Goal: Task Accomplishment & Management: Use online tool/utility

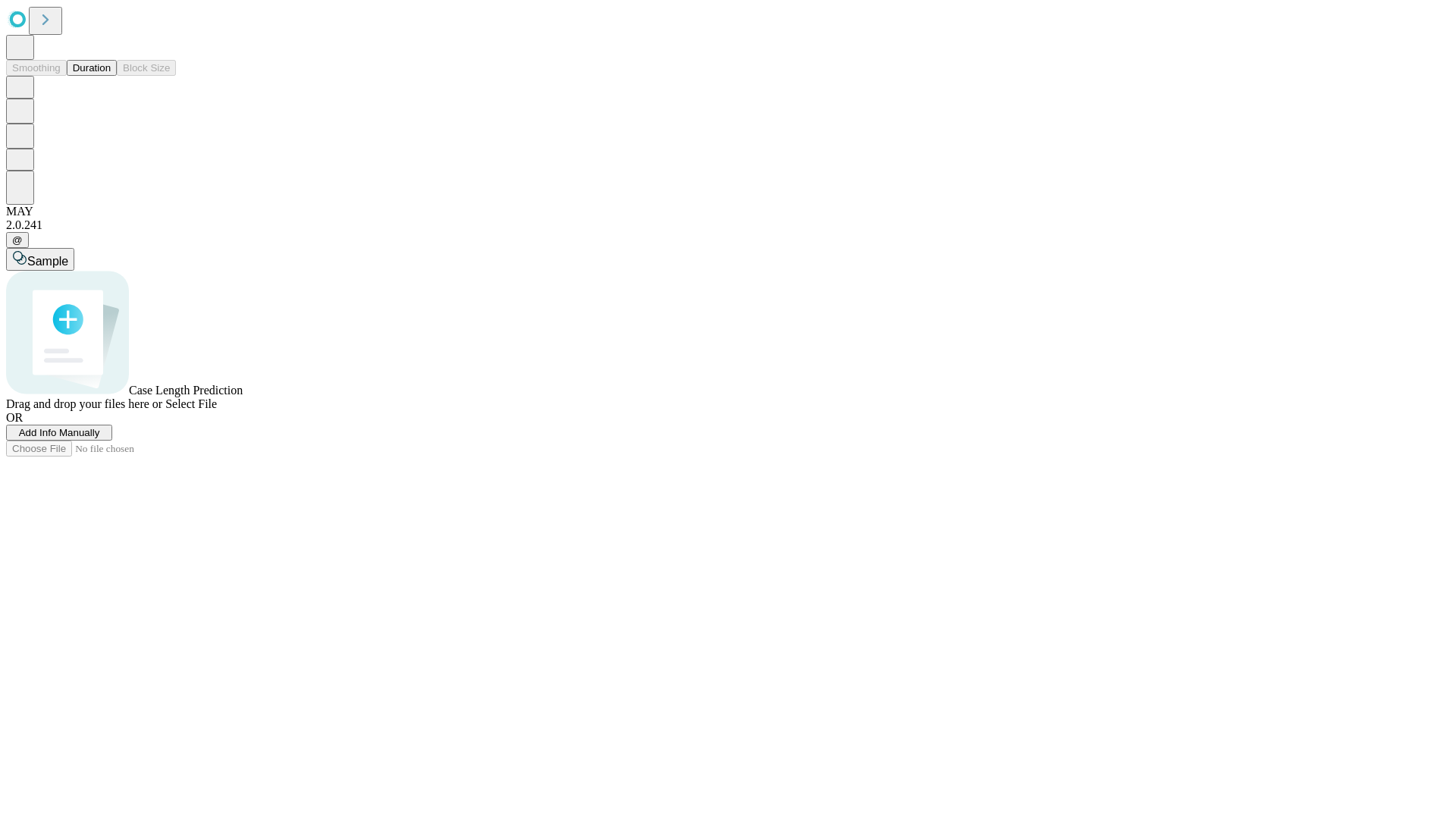
click at [111, 76] on button "Duration" at bounding box center [91, 67] width 50 height 16
click at [100, 438] on span "Add Info Manually" at bounding box center [59, 433] width 81 height 12
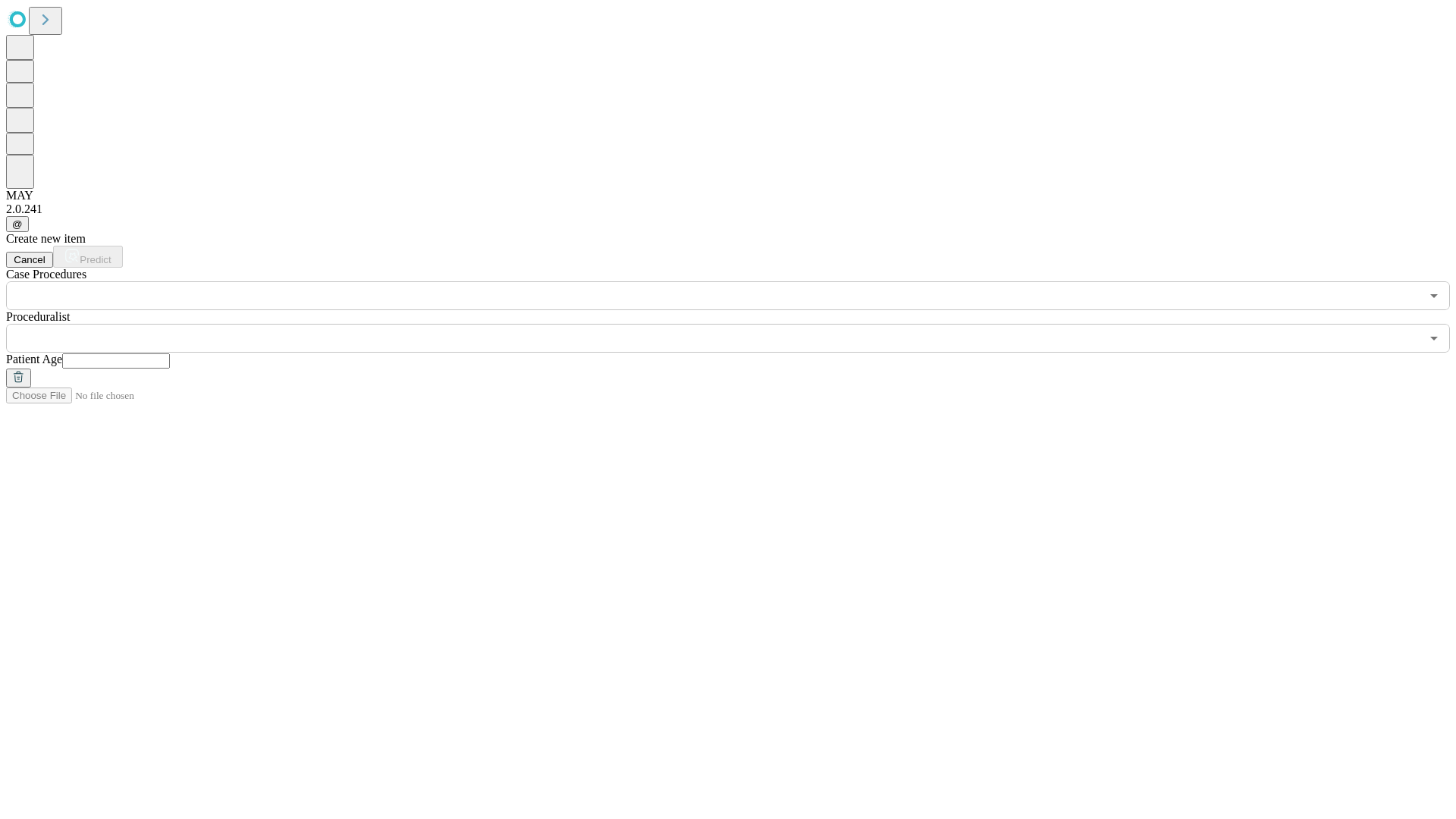
click at [170, 353] on input "text" at bounding box center [116, 361] width 107 height 16
type input "**"
